Goal: Transaction & Acquisition: Purchase product/service

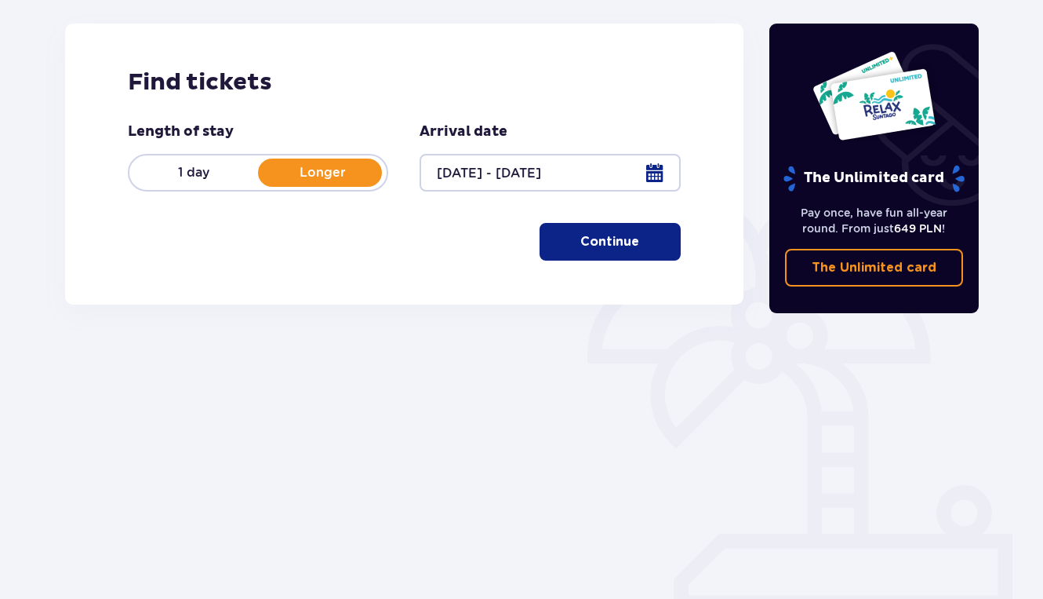
scroll to position [201, 0]
click at [589, 235] on p "Continue" at bounding box center [609, 241] width 59 height 17
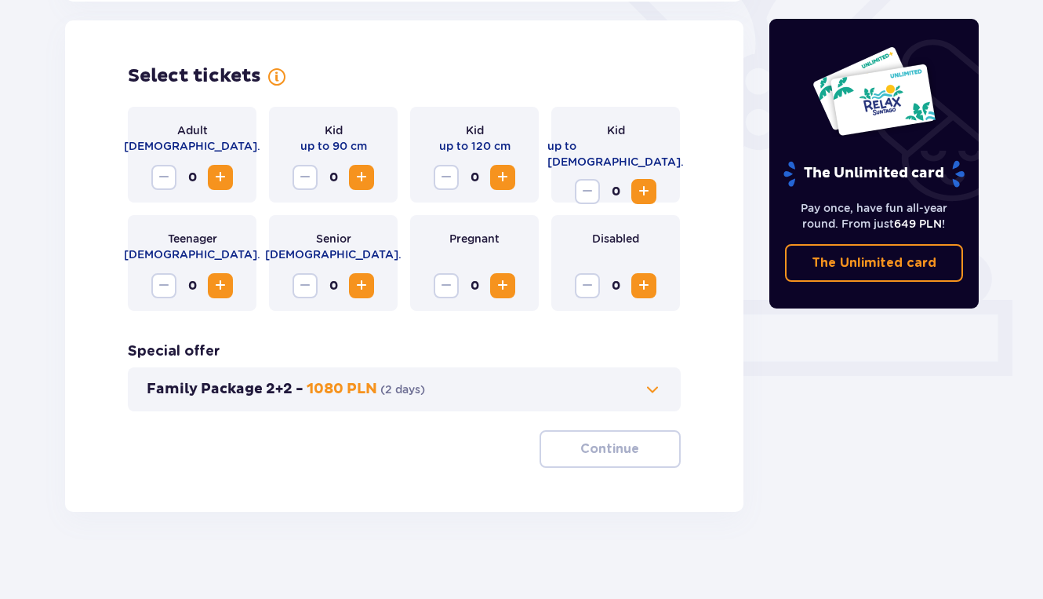
scroll to position [436, 0]
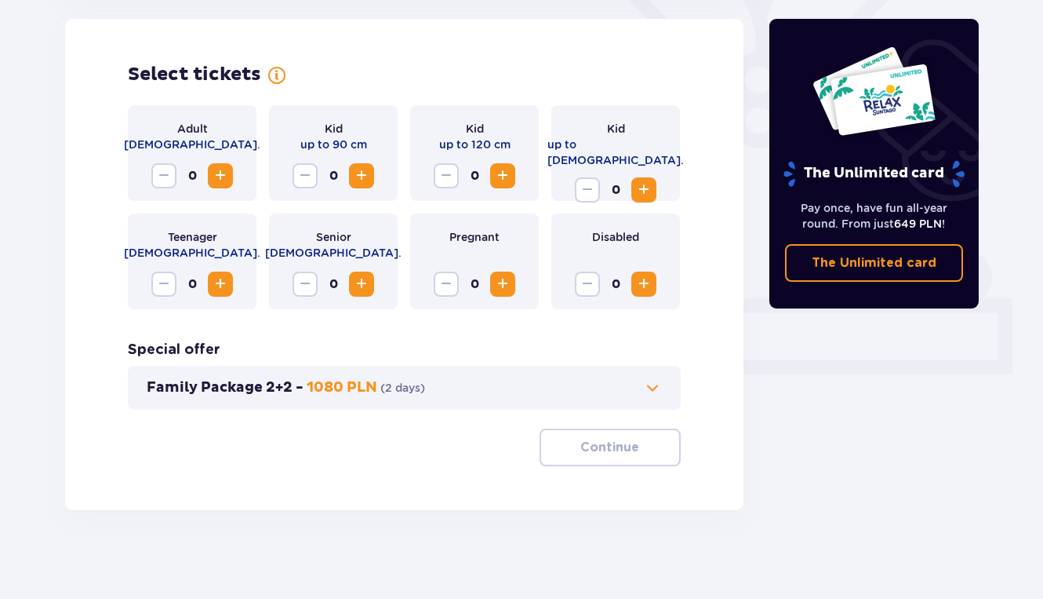
click at [217, 176] on span "Increase" at bounding box center [220, 175] width 19 height 19
click at [218, 176] on span "Increase" at bounding box center [220, 175] width 19 height 19
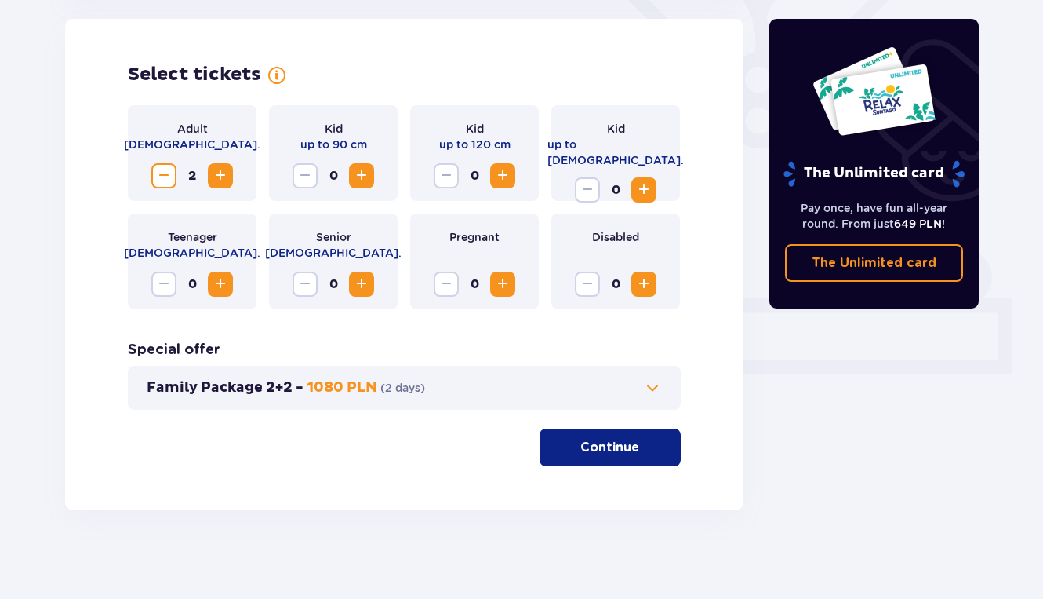
click at [218, 176] on span "Increase" at bounding box center [220, 175] width 19 height 19
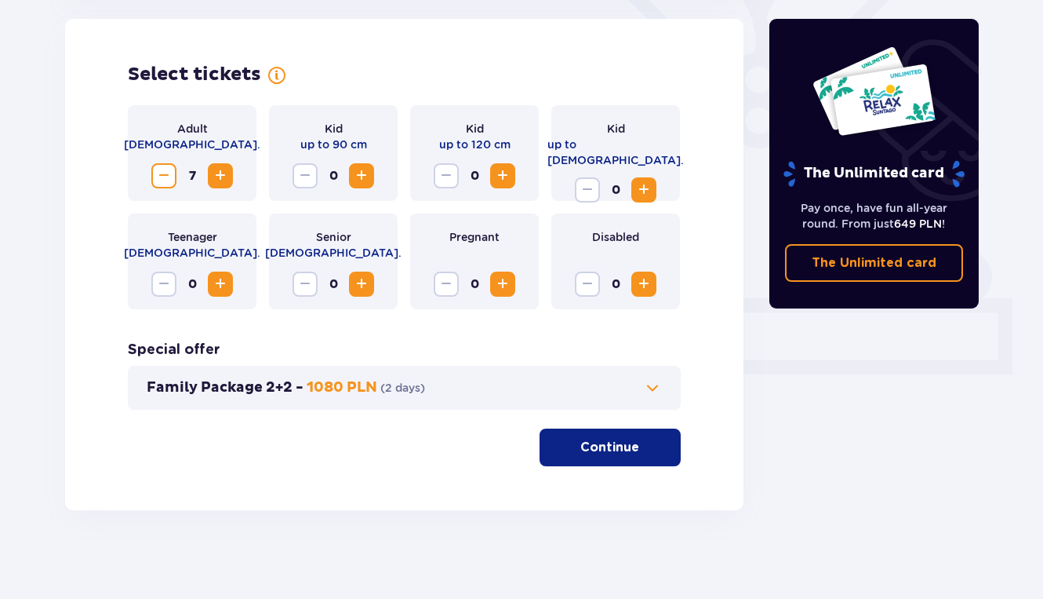
click at [218, 176] on span "Increase" at bounding box center [220, 175] width 19 height 19
click at [518, 380] on button "Family Package 2+2 - 1080 PLN ( 2 days )" at bounding box center [404, 387] width 515 height 19
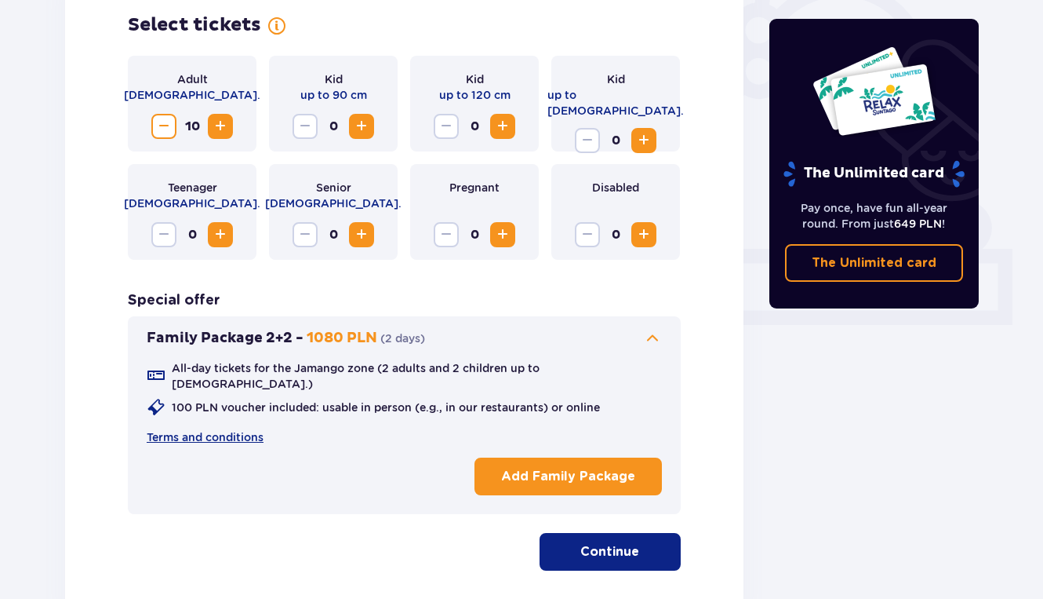
scroll to position [486, 0]
click at [656, 330] on span at bounding box center [652, 338] width 19 height 19
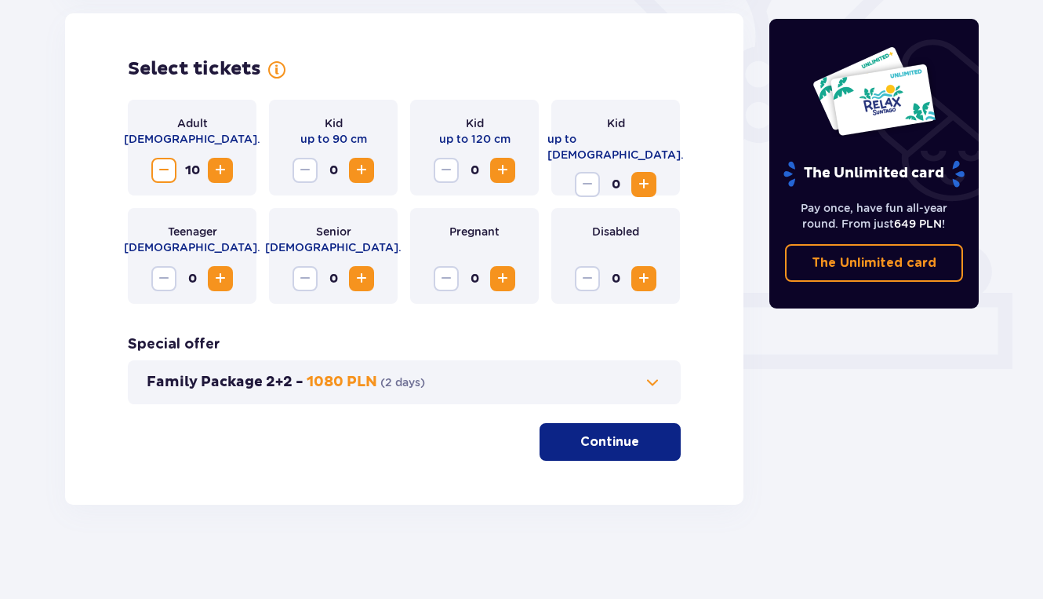
click at [650, 383] on span at bounding box center [652, 382] width 19 height 19
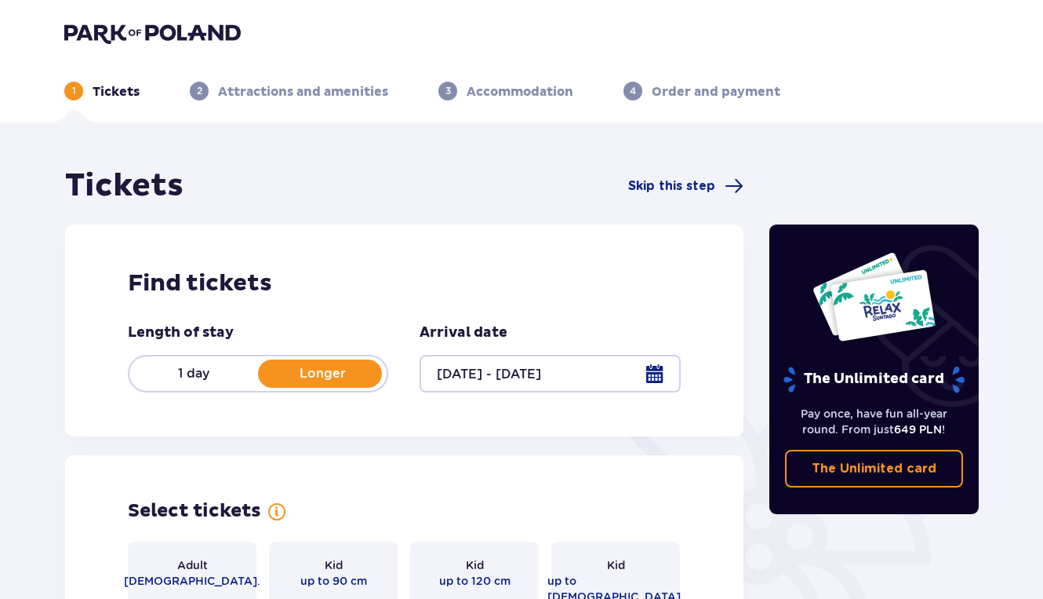
scroll to position [0, 0]
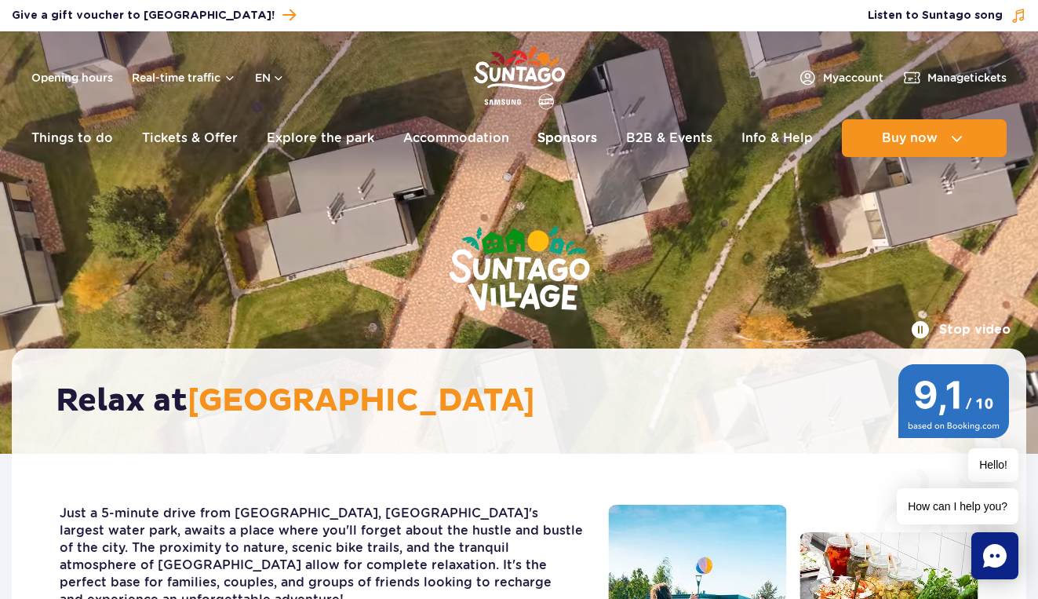
click at [538, 139] on link "Sponsors" at bounding box center [567, 138] width 60 height 38
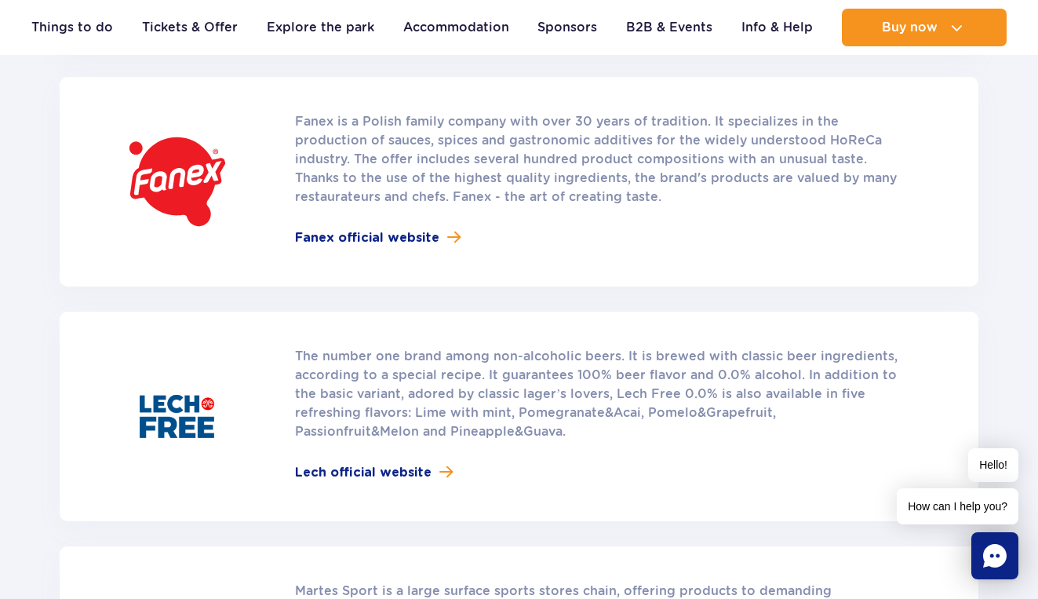
scroll to position [531, 0]
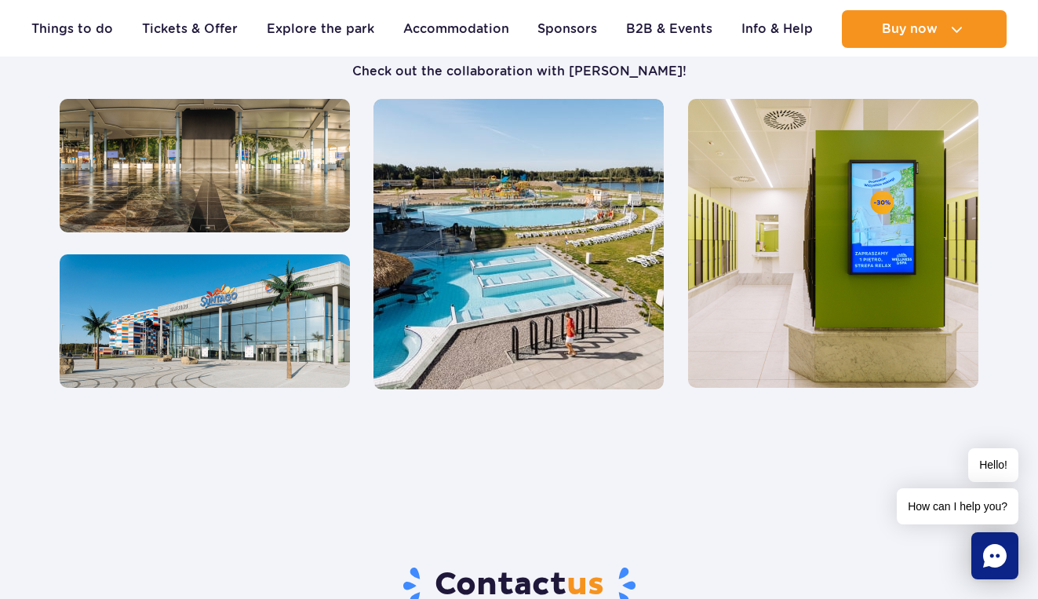
scroll to position [1401, 0]
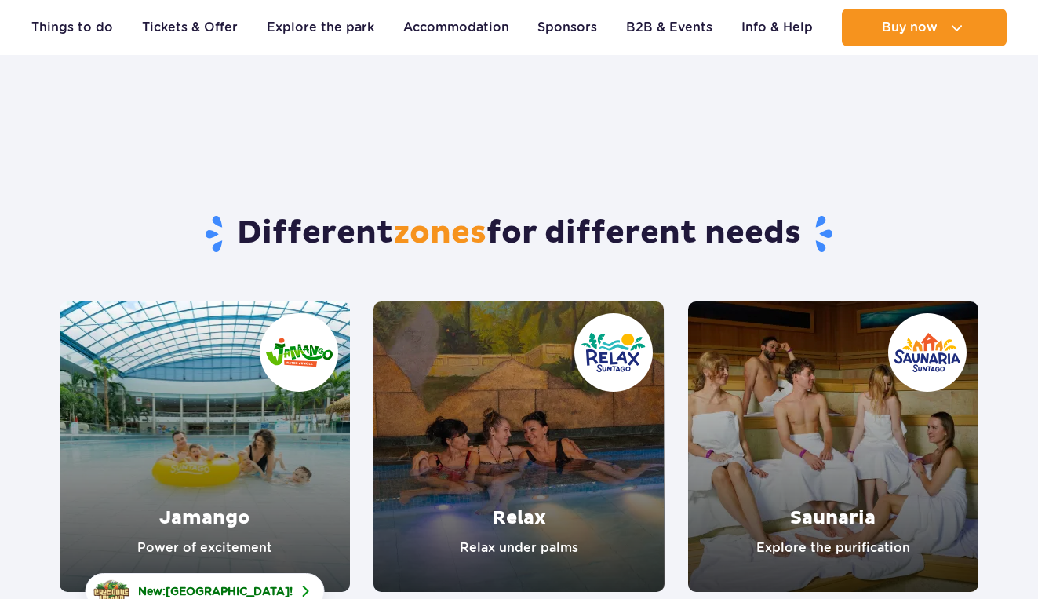
scroll to position [336, 0]
